Goal: Task Accomplishment & Management: Use online tool/utility

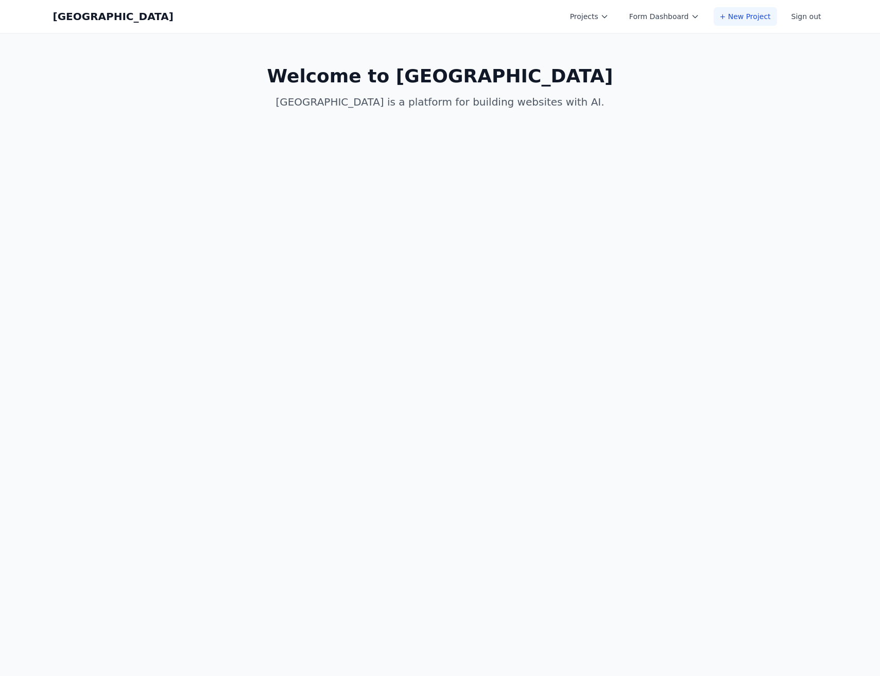
click at [757, 20] on link "+ New Project" at bounding box center [745, 16] width 63 height 19
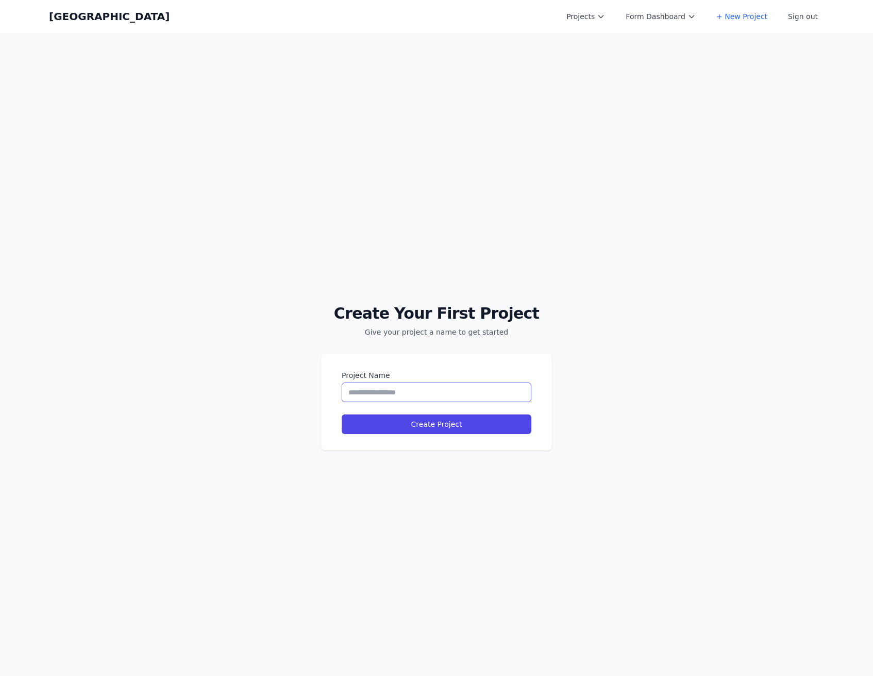
click at [437, 384] on input "Project Name" at bounding box center [437, 393] width 190 height 20
click at [601, 18] on button "Projects" at bounding box center [585, 16] width 51 height 19
click at [628, 32] on link "arnie.io" at bounding box center [617, 46] width 115 height 29
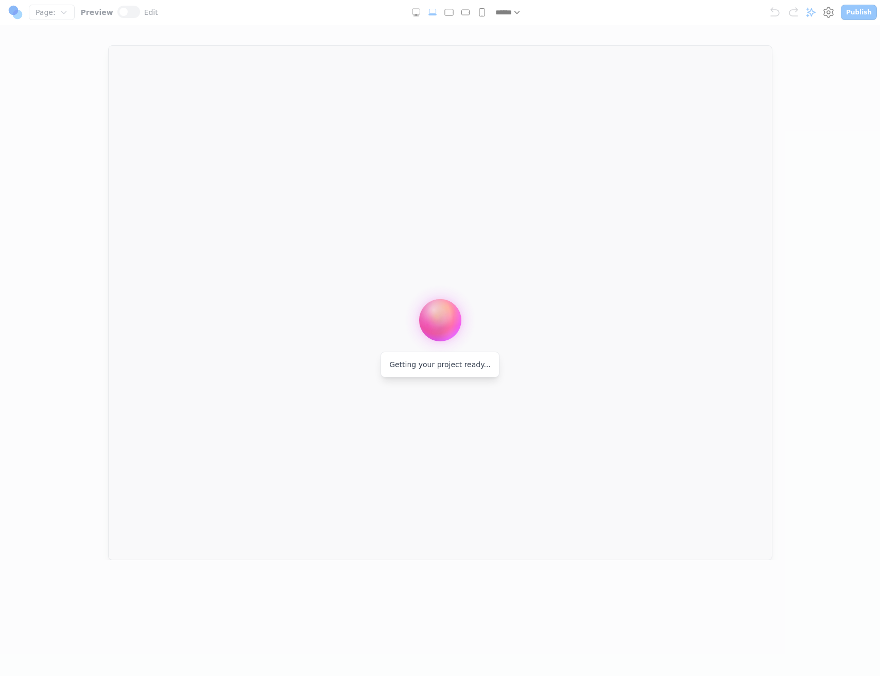
click at [447, 370] on div "Getting your project ready..." at bounding box center [440, 365] width 119 height 26
drag, startPoint x: 436, startPoint y: 281, endPoint x: 362, endPoint y: 336, distance: 92.0
click at [362, 342] on div at bounding box center [440, 338] width 880 height 676
drag, startPoint x: 375, startPoint y: 330, endPoint x: 521, endPoint y: 365, distance: 150.4
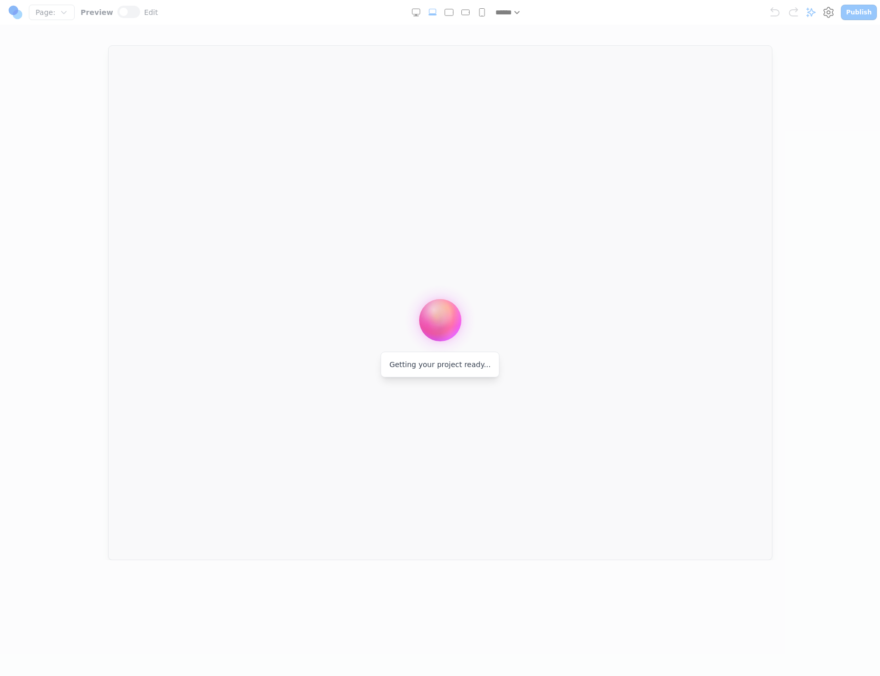
click at [521, 365] on div at bounding box center [440, 338] width 880 height 676
click at [103, 74] on div at bounding box center [440, 302] width 839 height 515
click at [41, 16] on span "Page:" at bounding box center [46, 12] width 20 height 10
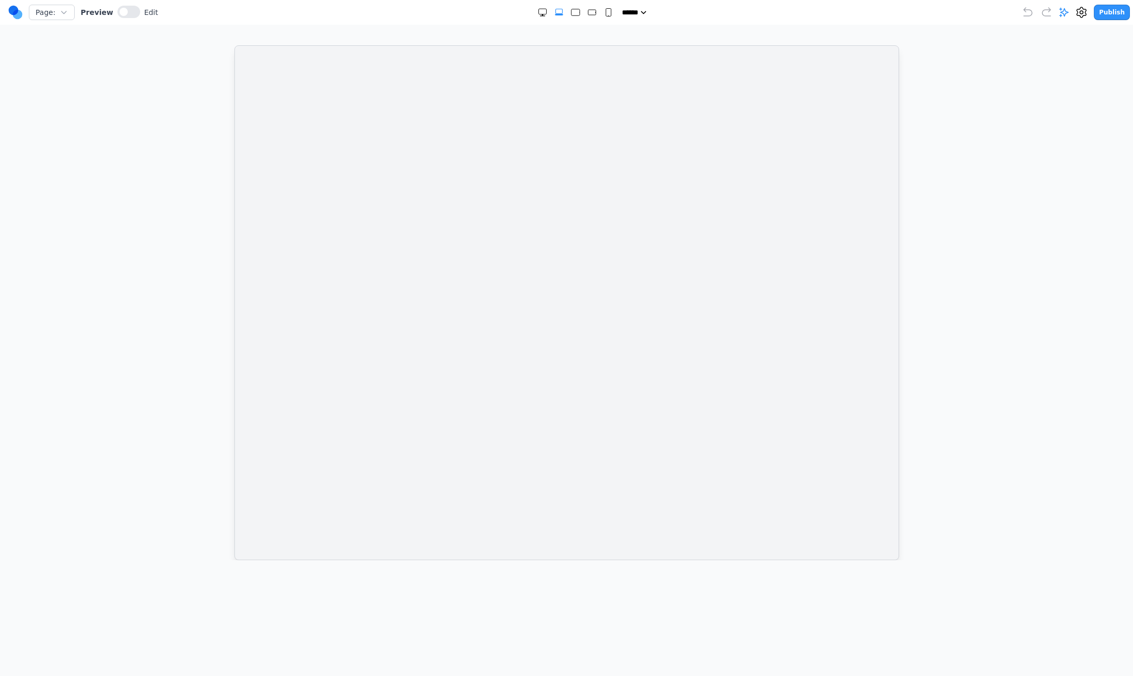
click at [574, 12] on rect "Large" at bounding box center [575, 12] width 8 height 7
click at [587, 12] on icon "Medium" at bounding box center [592, 12] width 10 height 10
click at [593, 12] on div at bounding box center [575, 12] width 76 height 10
click at [606, 12] on rect "Small" at bounding box center [608, 13] width 5 height 8
click at [622, 12] on select "***** ***** ****** ****** ******" at bounding box center [636, 12] width 29 height 10
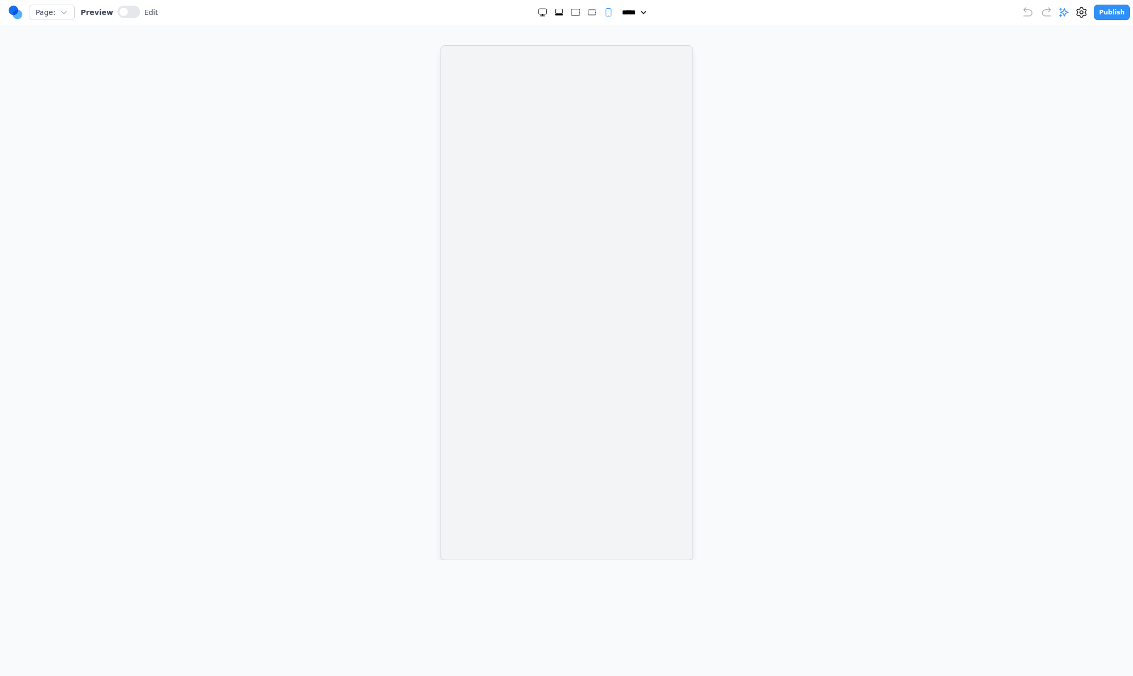
select select "**"
click at [622, 7] on select "***** ***** ****** ****** ******" at bounding box center [636, 12] width 29 height 10
click at [634, 15] on select "***** ***** ****** ****** ******" at bounding box center [636, 12] width 29 height 10
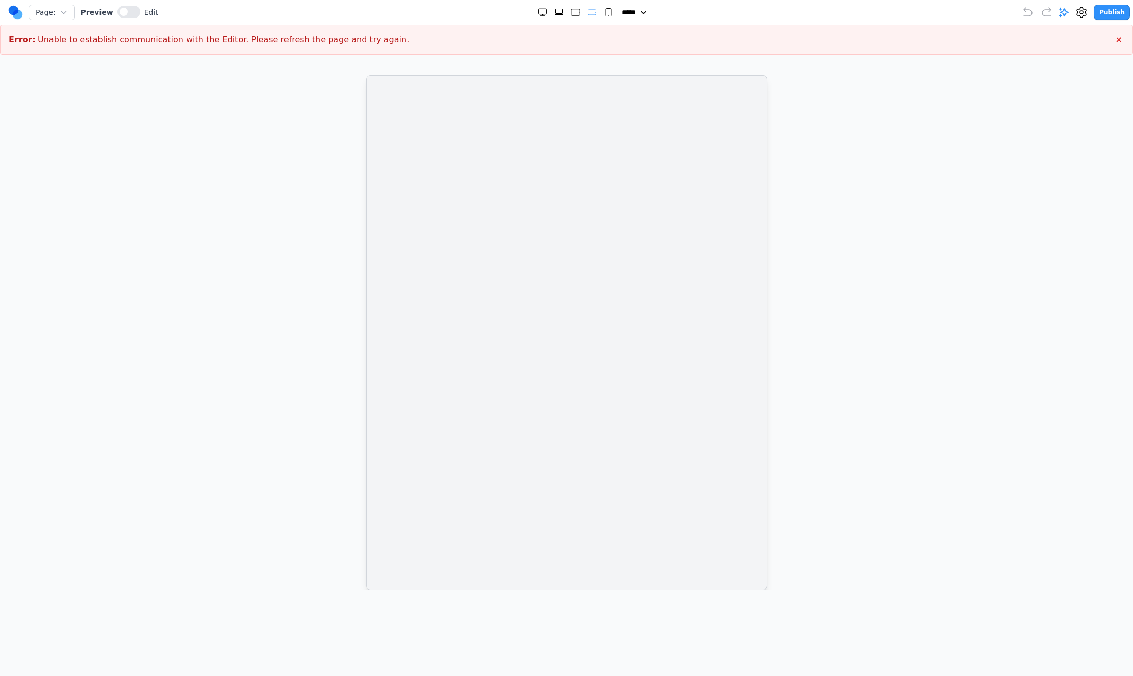
click at [21, 15] on circle at bounding box center [18, 15] width 10 height 10
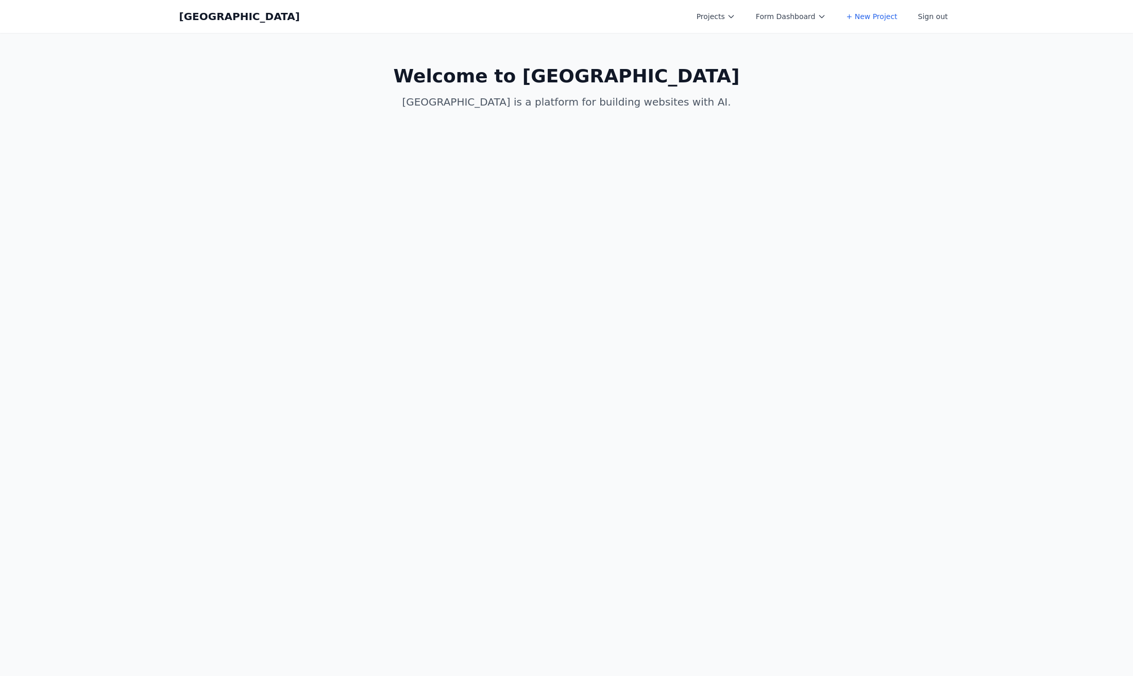
click at [225, 10] on link "[GEOGRAPHIC_DATA]" at bounding box center [239, 16] width 121 height 14
click at [731, 19] on button "Projects" at bounding box center [715, 16] width 51 height 19
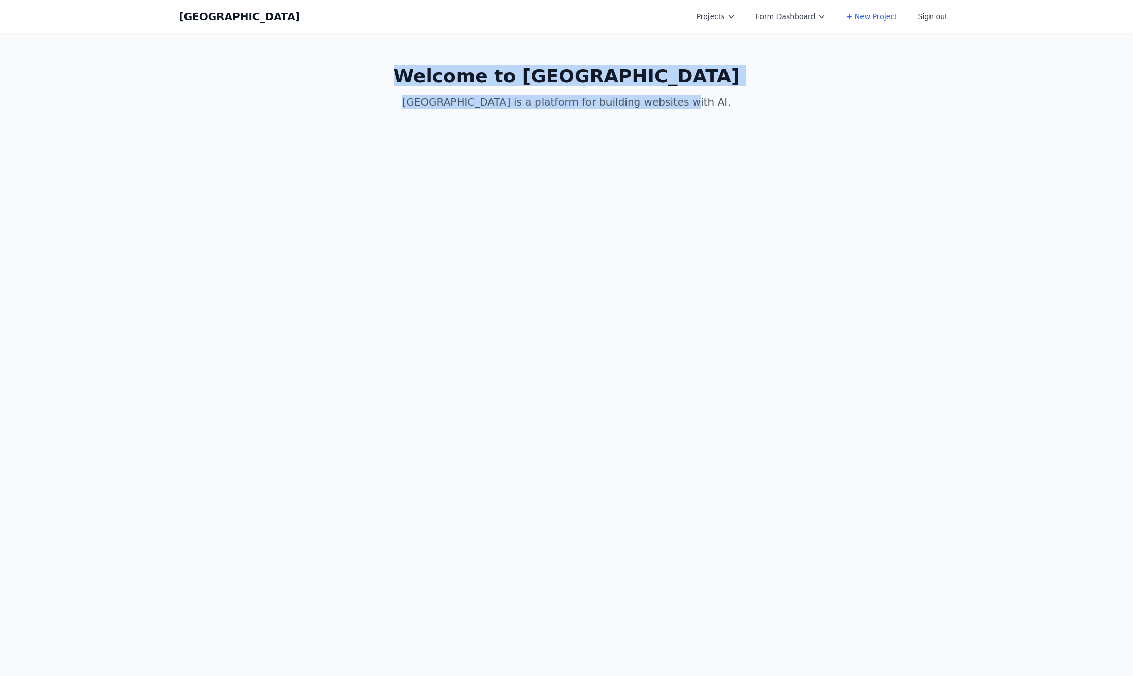
drag, startPoint x: 475, startPoint y: 62, endPoint x: 703, endPoint y: 122, distance: 235.4
click at [703, 122] on main "Welcome to Coal Creek Coal Creek is a platform for building websites with AI." at bounding box center [566, 87] width 791 height 109
